Goal: Transaction & Acquisition: Obtain resource

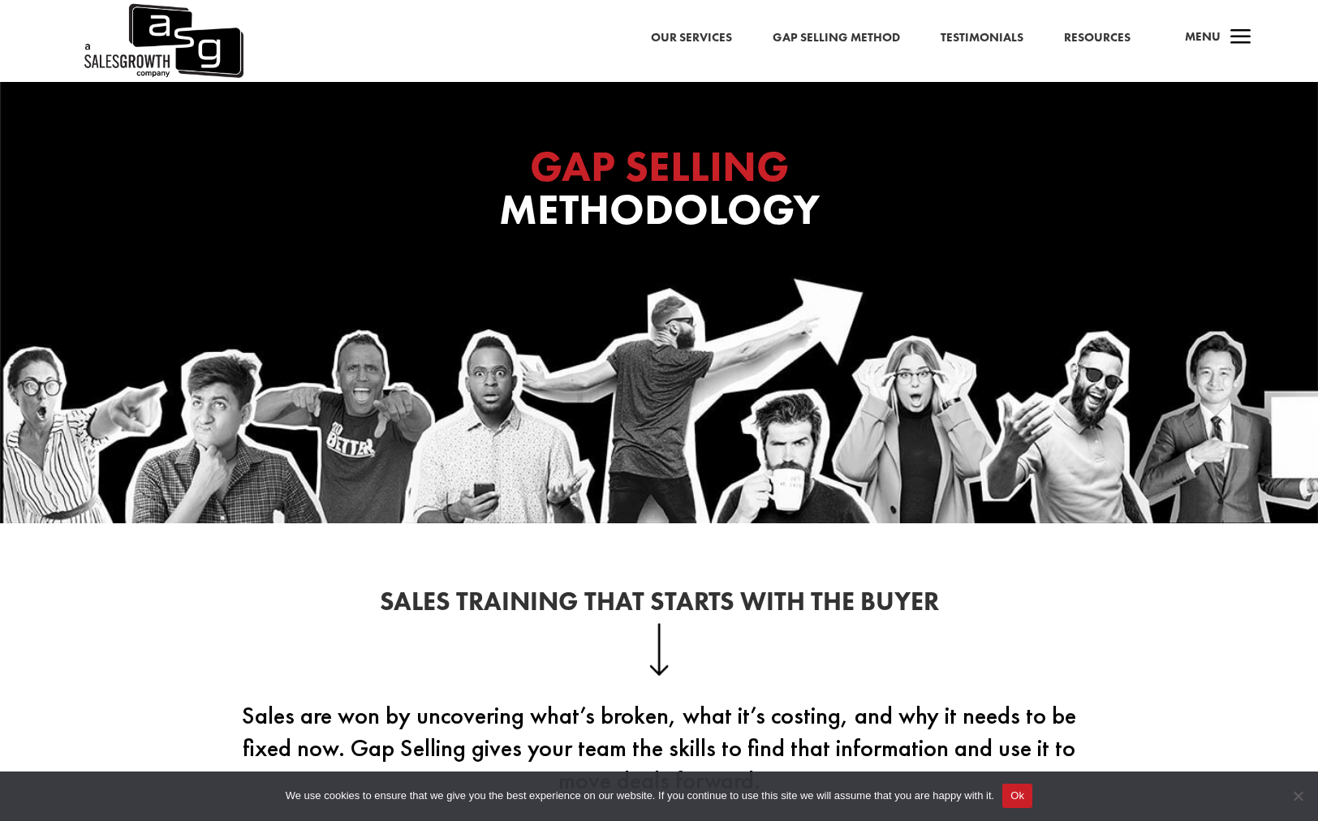
click at [1097, 44] on link "Resources" at bounding box center [1097, 38] width 67 height 21
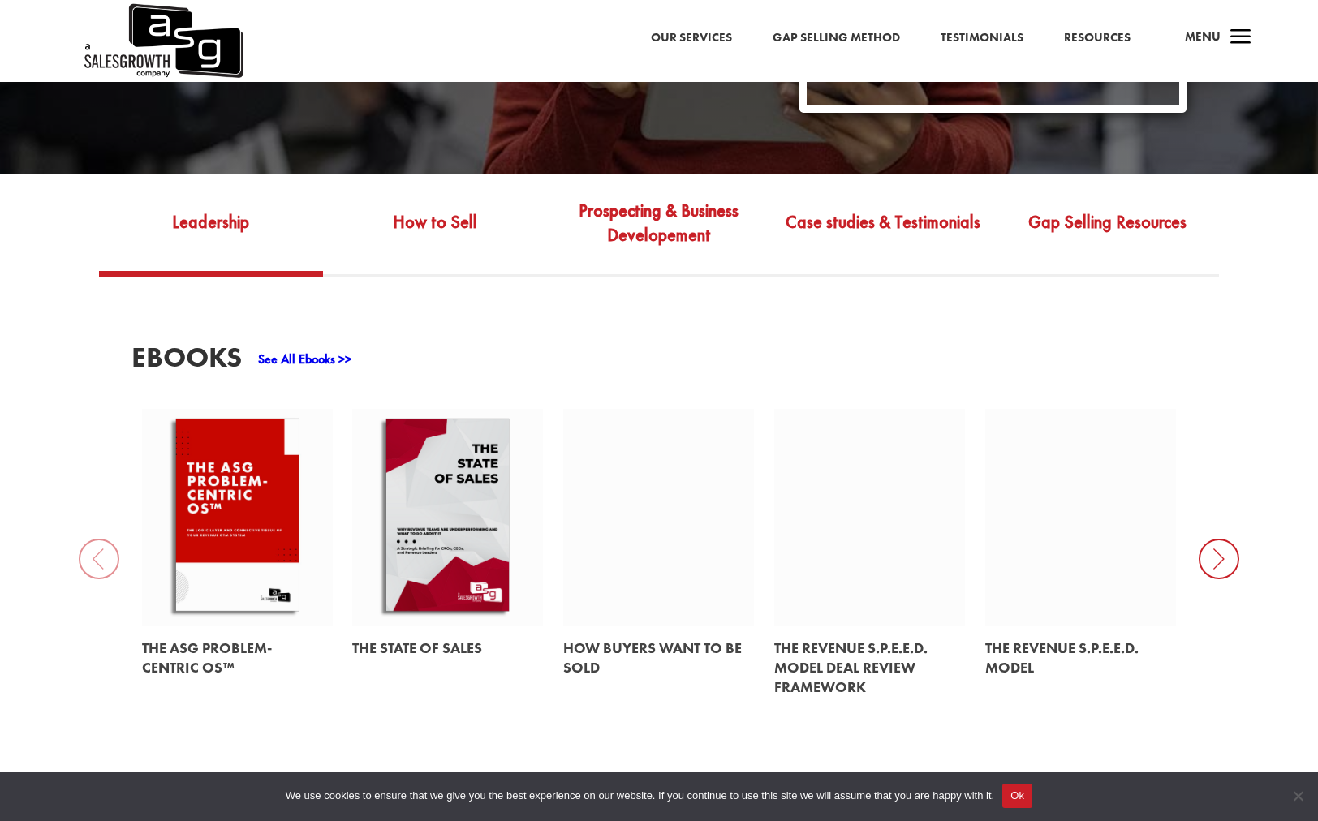
scroll to position [554, 0]
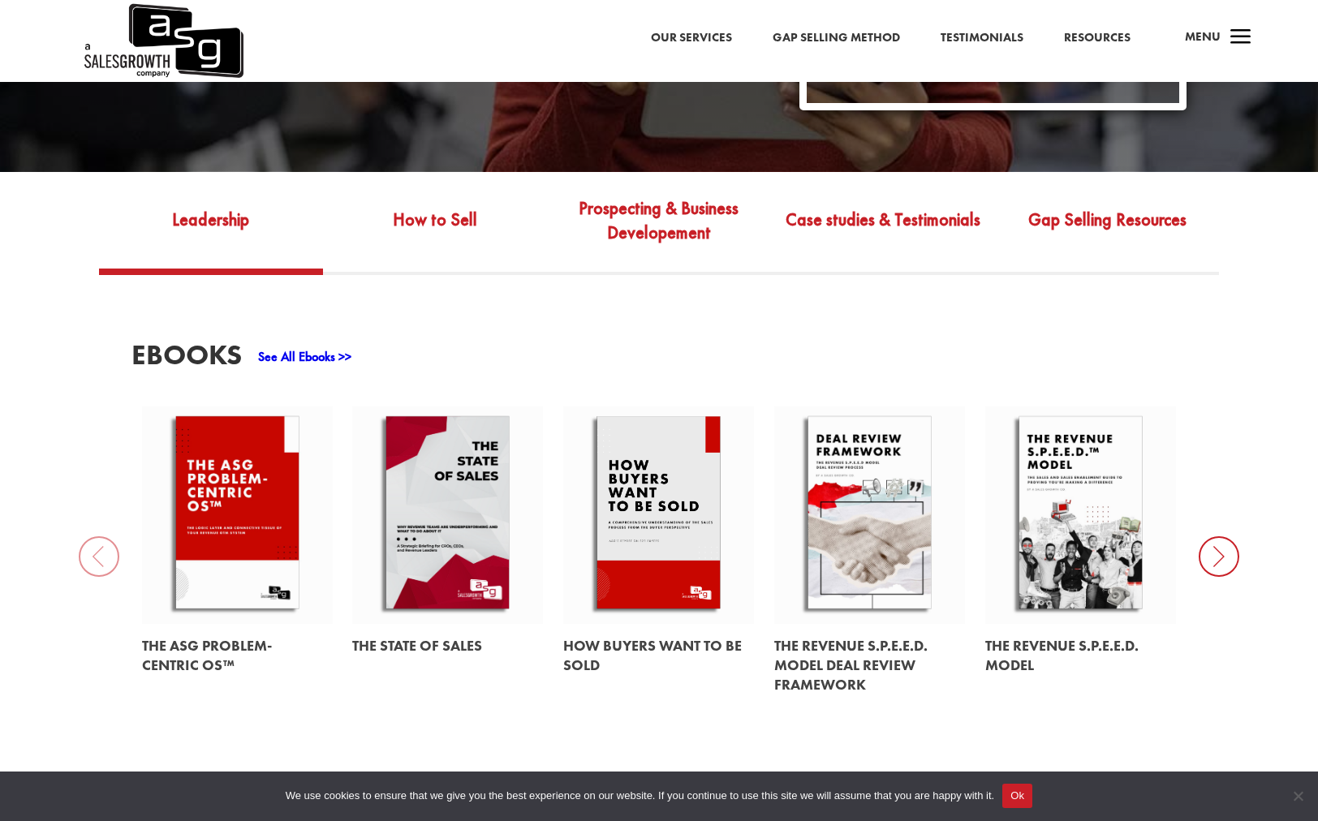
click at [838, 640] on link at bounding box center [869, 665] width 191 height 83
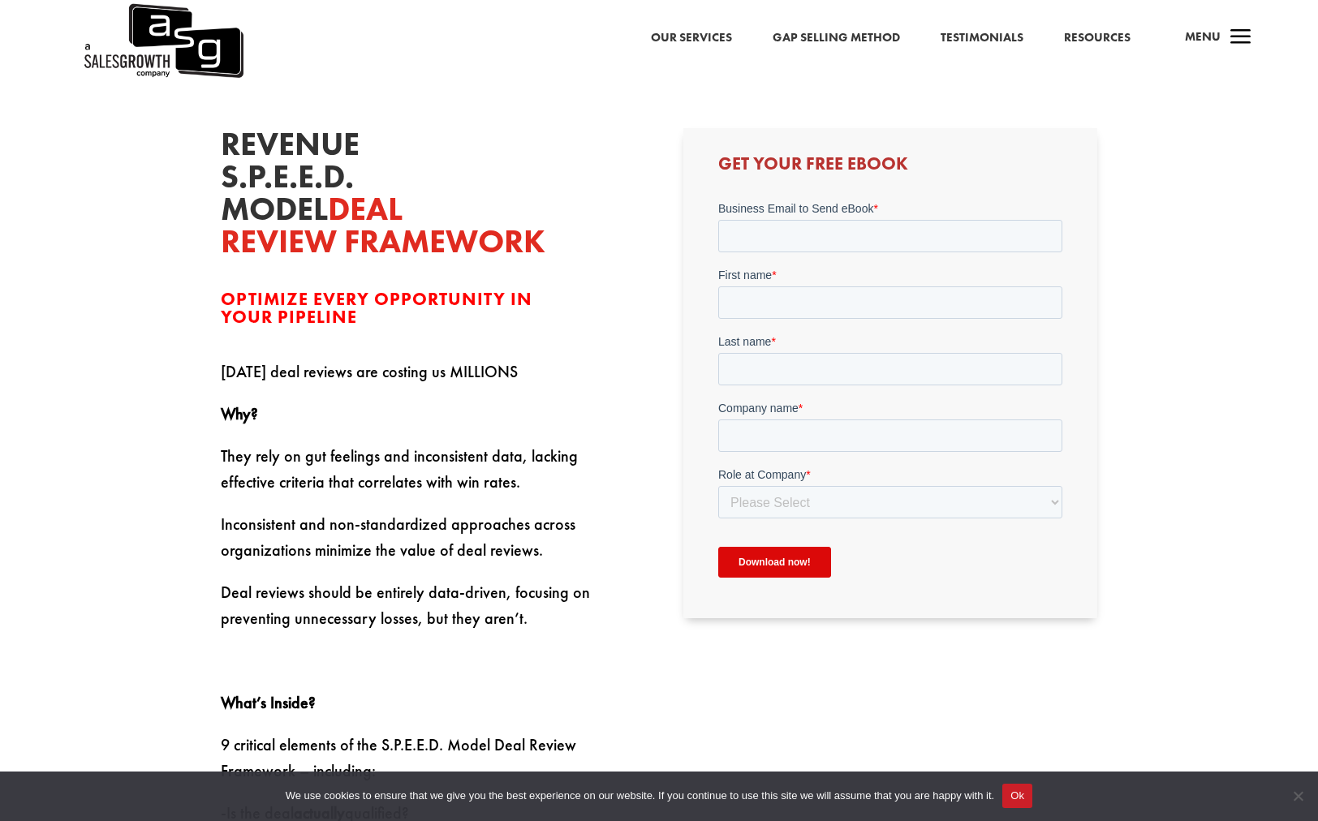
scroll to position [414, 0]
click at [808, 235] on input "Business Email to Send eBook *" at bounding box center [890, 237] width 344 height 32
type input "khalfpap@paloaltonetworks.com"
type input "Kevin"
type input "Halfpap"
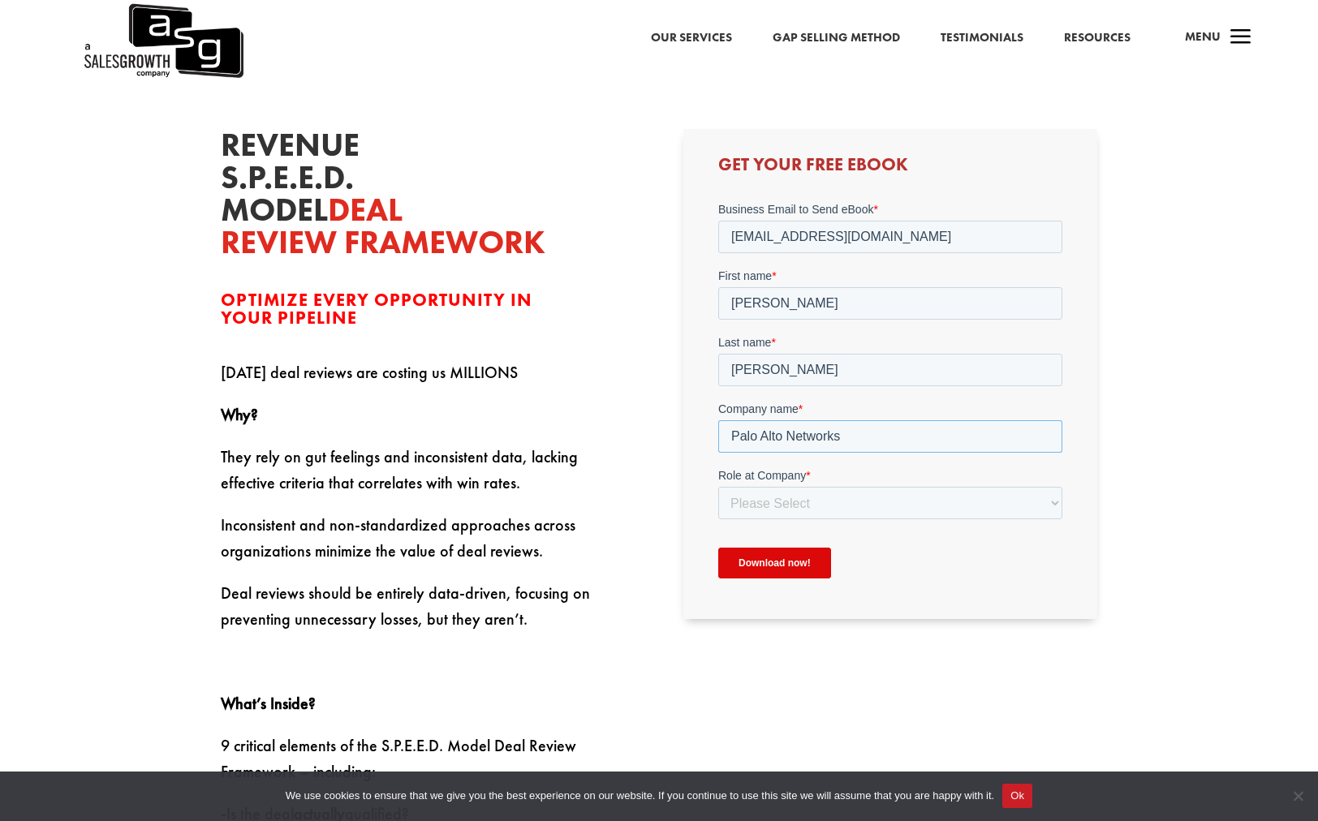
type input "Palo Alto Networks"
select select "Individual Contributor (AE, SDR, CSM, etc)"
click at [768, 561] on input "Download now!" at bounding box center [774, 563] width 113 height 31
